Goal: Purchase product/service

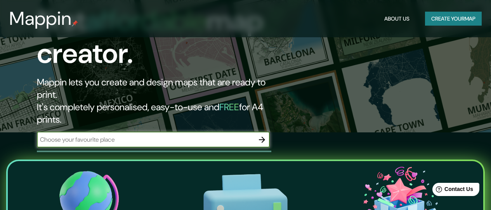
click at [121, 135] on input "text" at bounding box center [145, 139] width 217 height 9
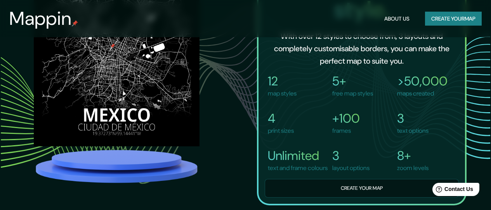
scroll to position [427, 0]
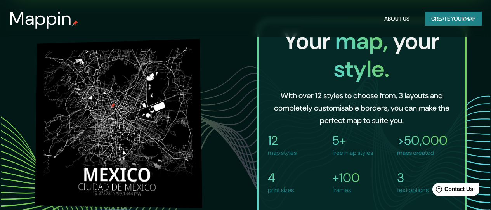
click at [91, 112] on img at bounding box center [118, 122] width 167 height 169
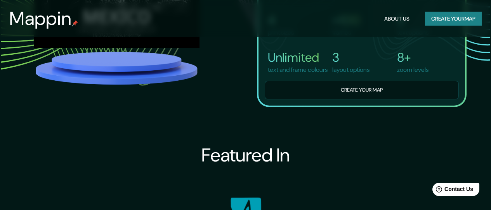
scroll to position [505, 0]
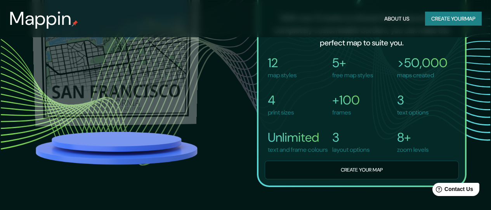
click at [131, 107] on img at bounding box center [116, 43] width 170 height 166
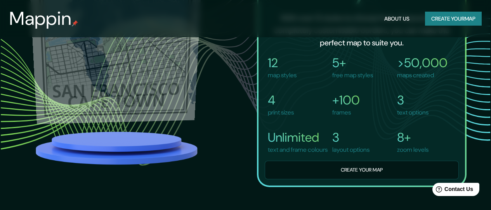
click at [131, 106] on img at bounding box center [115, 42] width 174 height 164
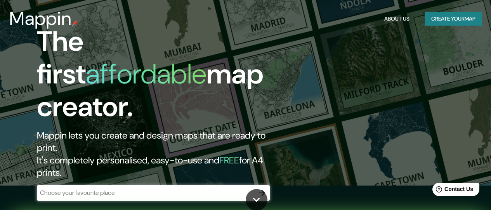
scroll to position [0, 0]
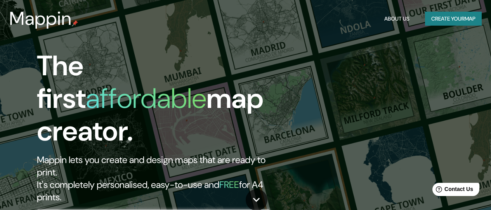
type input "quetzaltenango"
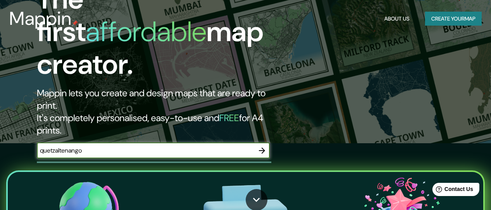
scroll to position [78, 0]
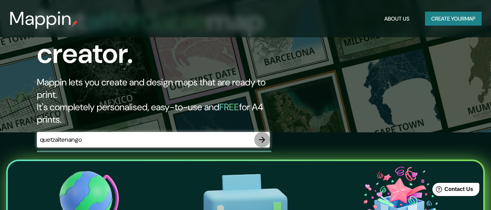
click at [261, 135] on icon "button" at bounding box center [261, 139] width 9 height 9
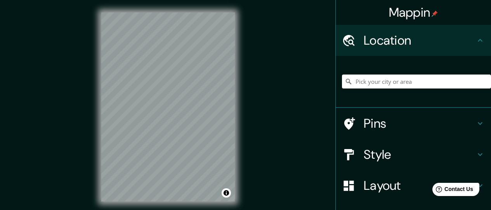
click at [198, 136] on div "Mappin Location Pins Style Layout Border Choose a border. Hint : you can make l…" at bounding box center [245, 113] width 491 height 226
drag, startPoint x: 261, startPoint y: 100, endPoint x: 265, endPoint y: 112, distance: 12.7
click at [266, 111] on div "Mappin Location Pins Style Layout Border Choose a border. Hint : you can make l…" at bounding box center [245, 113] width 491 height 226
